Goal: Check status

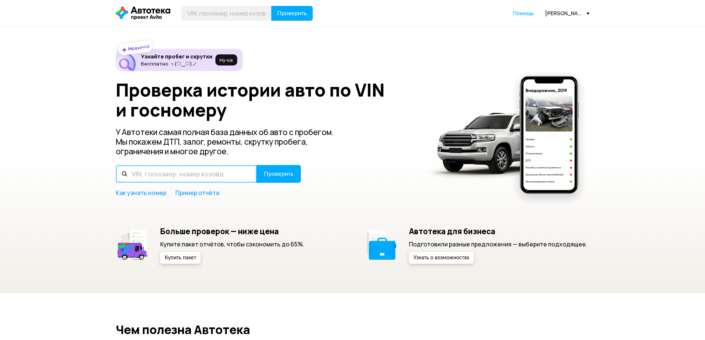
click at [184, 174] on input "text" at bounding box center [186, 174] width 141 height 18
paste input "[VEHICLE_IDENTIFICATION_NUMBER]"
type input "[VEHICLE_IDENTIFICATION_NUMBER]"
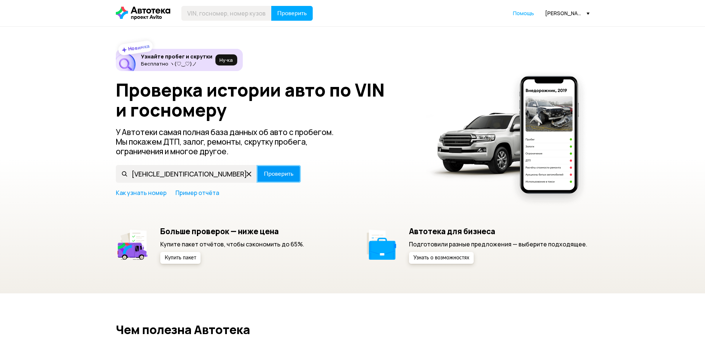
click at [269, 173] on span "Проверить" at bounding box center [279, 174] width 30 height 6
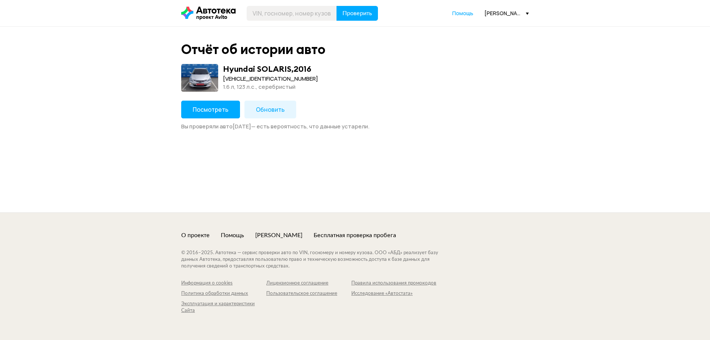
click at [202, 117] on button "Посмотреть" at bounding box center [210, 110] width 59 height 18
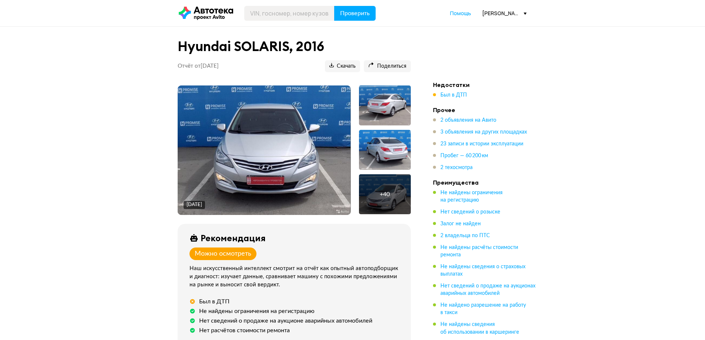
drag, startPoint x: 458, startPoint y: 92, endPoint x: 397, endPoint y: 104, distance: 61.5
click at [458, 93] on span "Был в ДТП" at bounding box center [453, 95] width 27 height 5
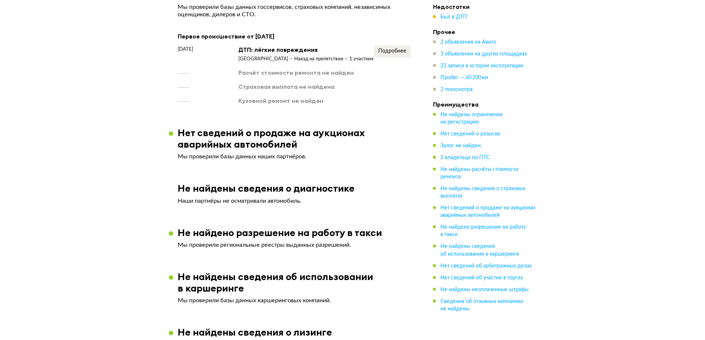
scroll to position [820, 0]
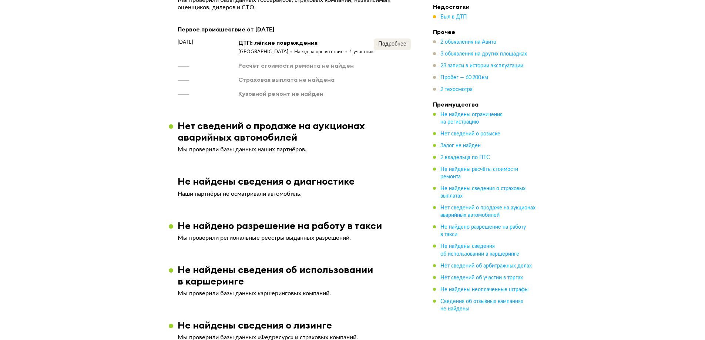
click at [389, 50] on div "Подробнее" at bounding box center [392, 46] width 37 height 17
click at [388, 48] on button "Подробнее" at bounding box center [392, 44] width 37 height 12
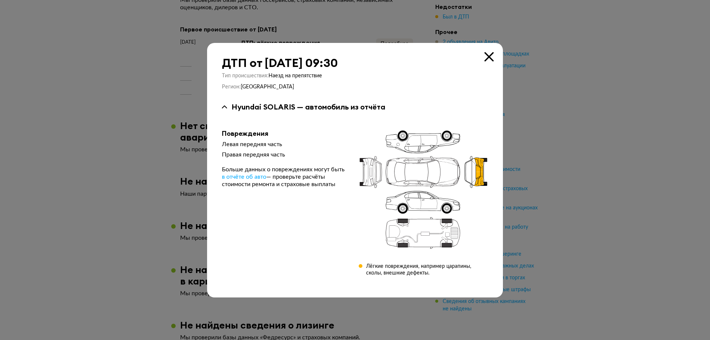
click at [487, 58] on icon at bounding box center [489, 56] width 9 height 9
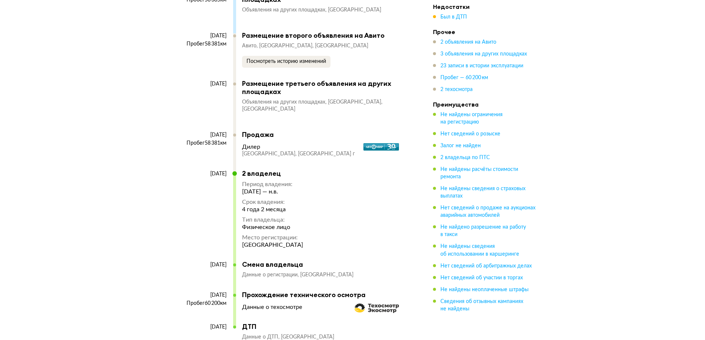
scroll to position [3151, 0]
